Goal: Book appointment/travel/reservation

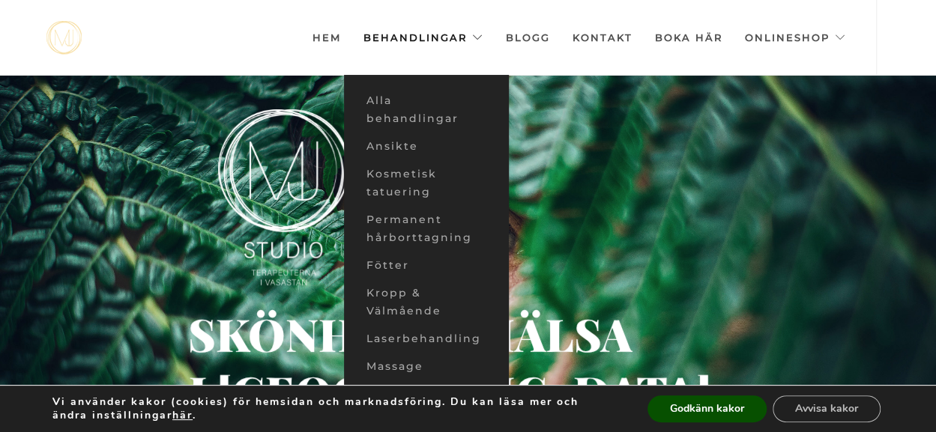
click at [425, 35] on link "Behandlingar" at bounding box center [423, 37] width 120 height 75
click at [403, 148] on link "Ansikte" at bounding box center [426, 147] width 165 height 28
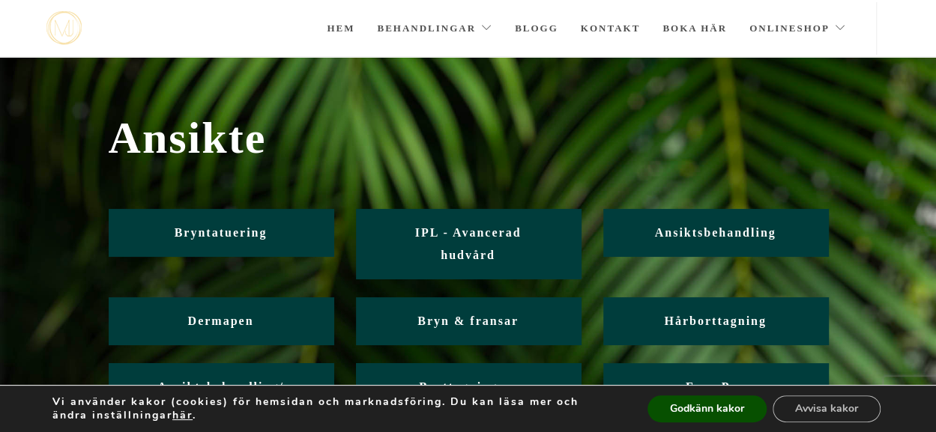
scroll to position [69, 0]
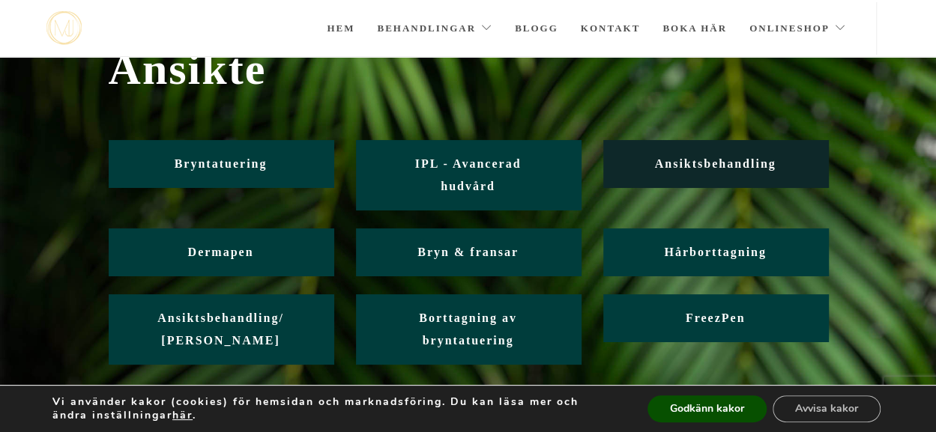
click at [773, 167] on span "Ansiktsbehandling" at bounding box center [714, 163] width 121 height 13
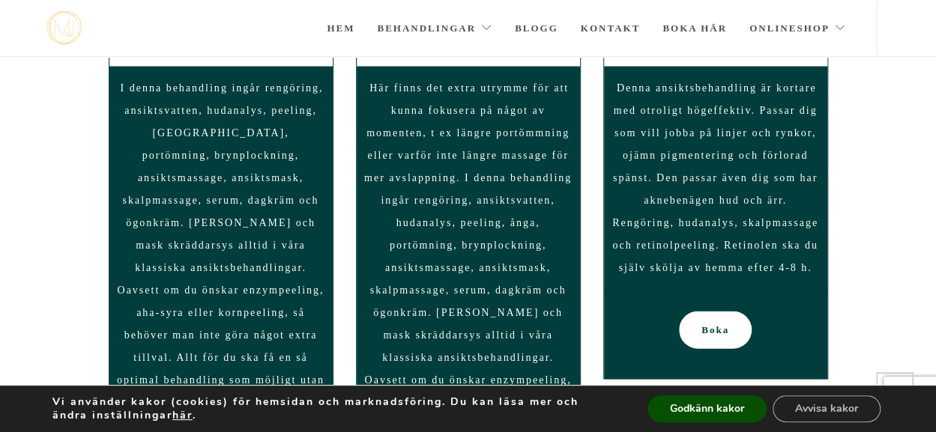
scroll to position [1418, 0]
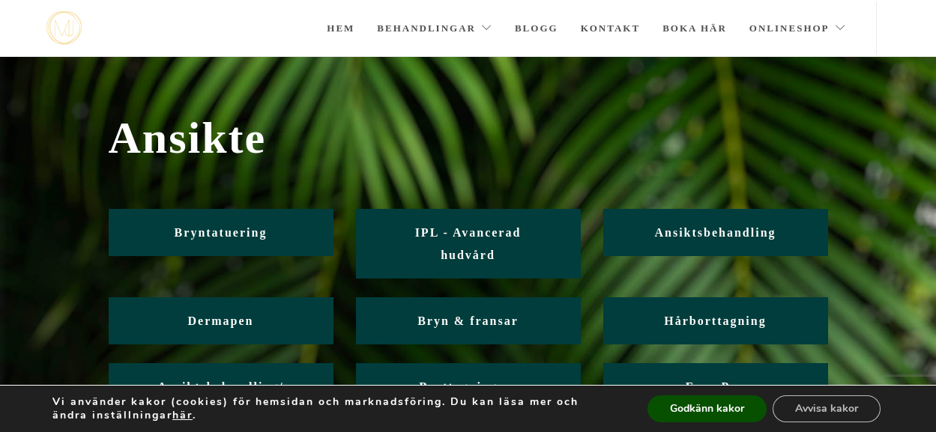
scroll to position [69, 0]
